Goal: Task Accomplishment & Management: Use online tool/utility

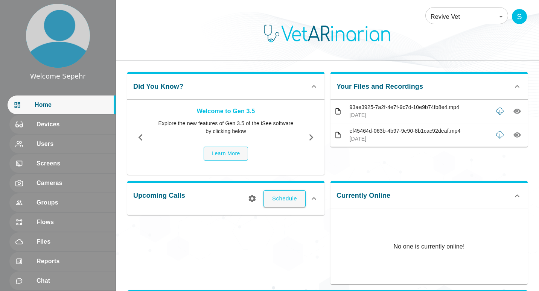
click at [181, 15] on body "Welcome Sepehr Home Devices Users Screens Cameras Groups Flows Files Reports Ch…" at bounding box center [269, 194] width 539 height 389
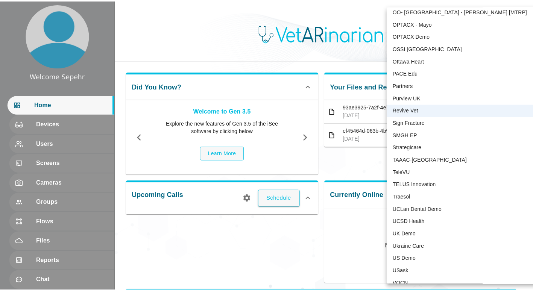
scroll to position [1576, 0]
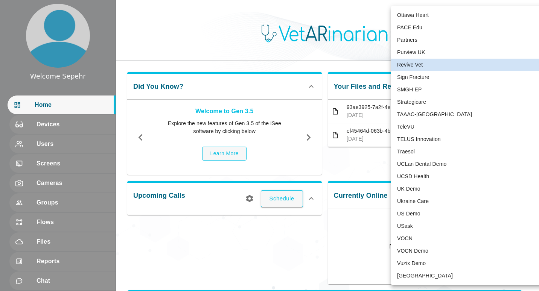
click at [181, 59] on li "VOCN" at bounding box center [469, 238] width 156 height 12
type input "87"
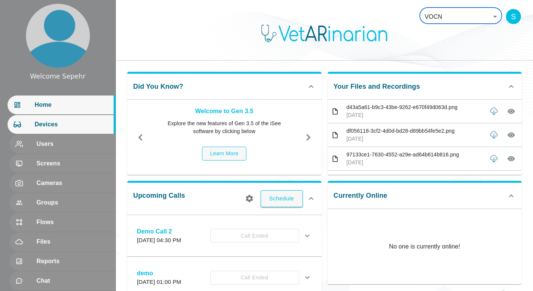
click at [65, 59] on span "Devices" at bounding box center [72, 124] width 75 height 9
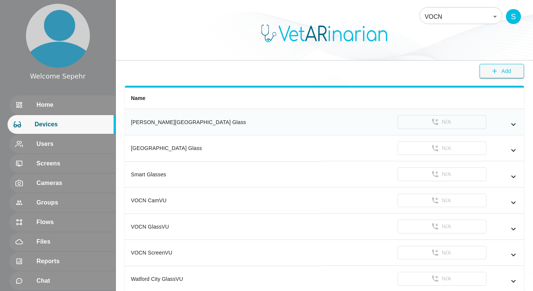
scroll to position [60, 0]
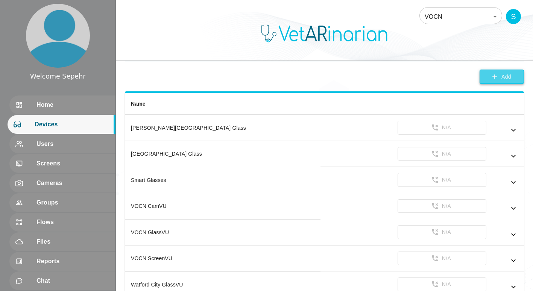
click at [181, 59] on button "Add" at bounding box center [501, 77] width 44 height 15
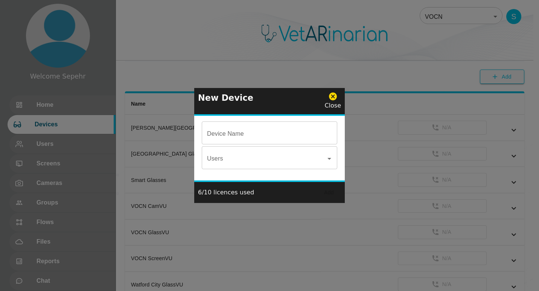
drag, startPoint x: 250, startPoint y: 136, endPoint x: 242, endPoint y: 131, distance: 9.3
click at [181, 59] on input "Device Name" at bounding box center [269, 133] width 135 height 21
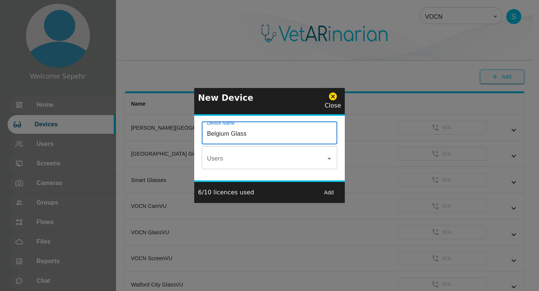
type input "Belgium Glass"
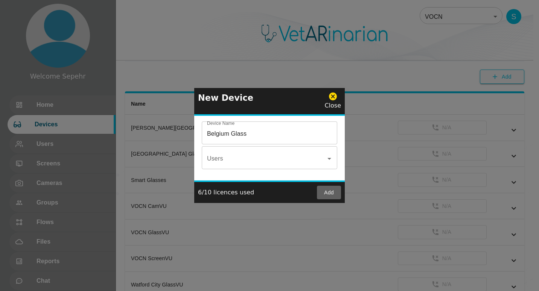
click at [181, 59] on button "Add" at bounding box center [329, 193] width 24 height 14
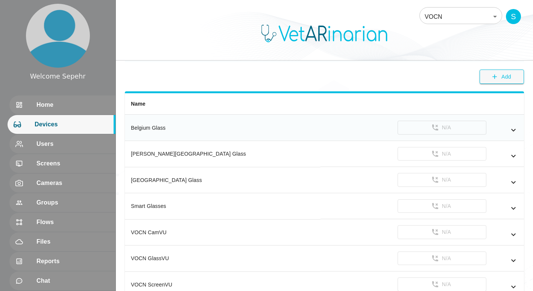
click at [181, 59] on icon "simple table" at bounding box center [513, 130] width 9 height 9
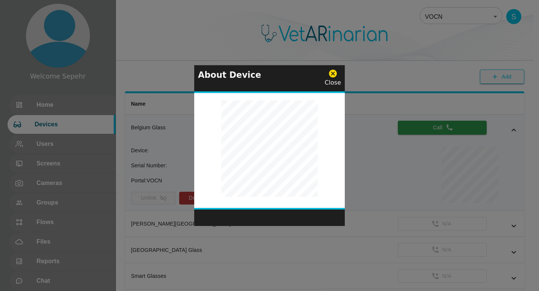
click at [181, 59] on icon at bounding box center [333, 74] width 8 height 8
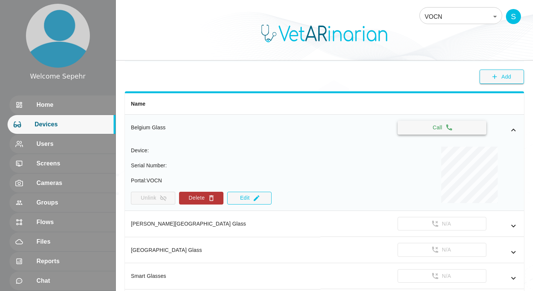
click at [181, 59] on button "Call" at bounding box center [441, 128] width 89 height 14
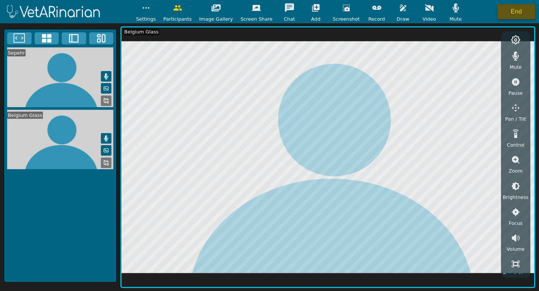
click at [181, 17] on button "End" at bounding box center [516, 11] width 38 height 15
